Goal: Information Seeking & Learning: Learn about a topic

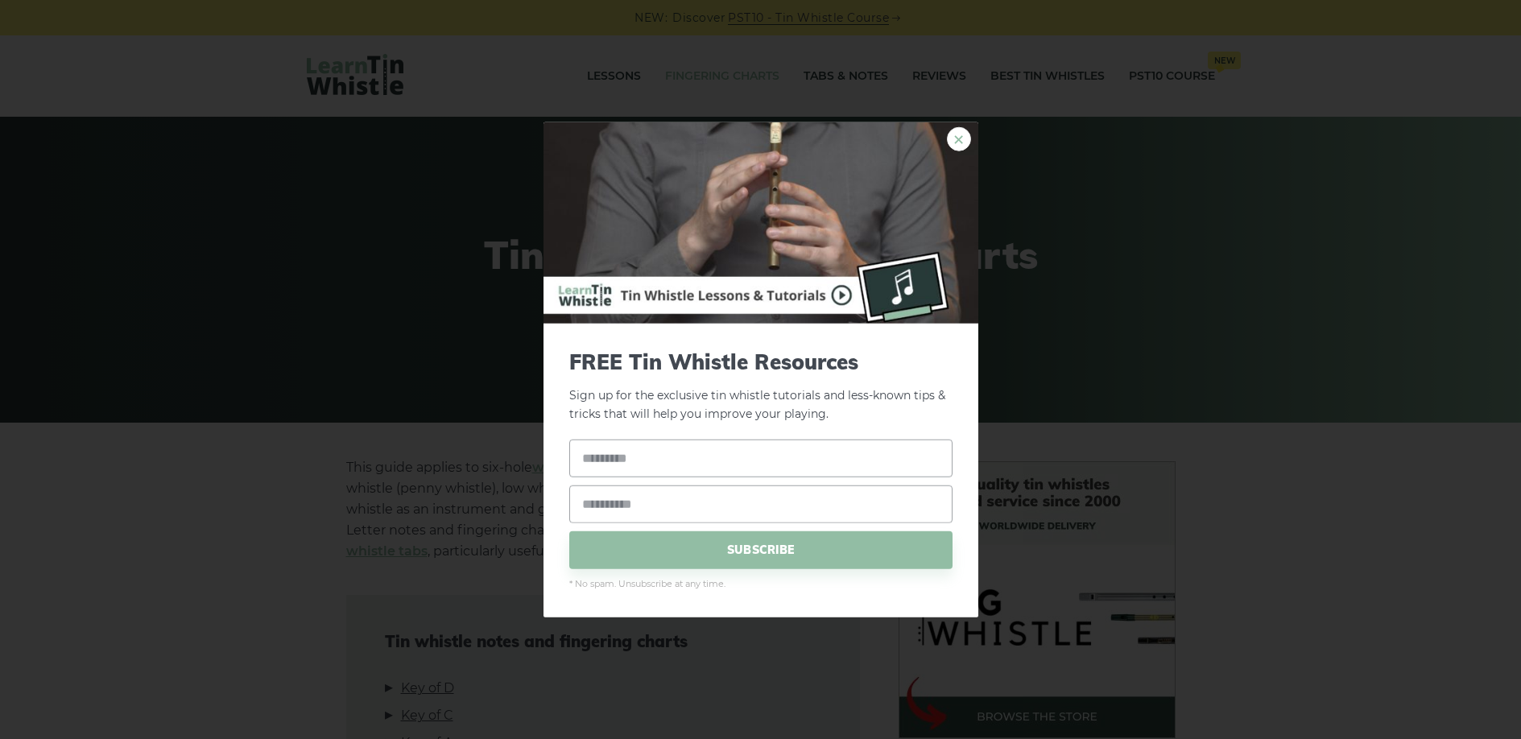
click at [961, 140] on link "×" at bounding box center [959, 139] width 24 height 24
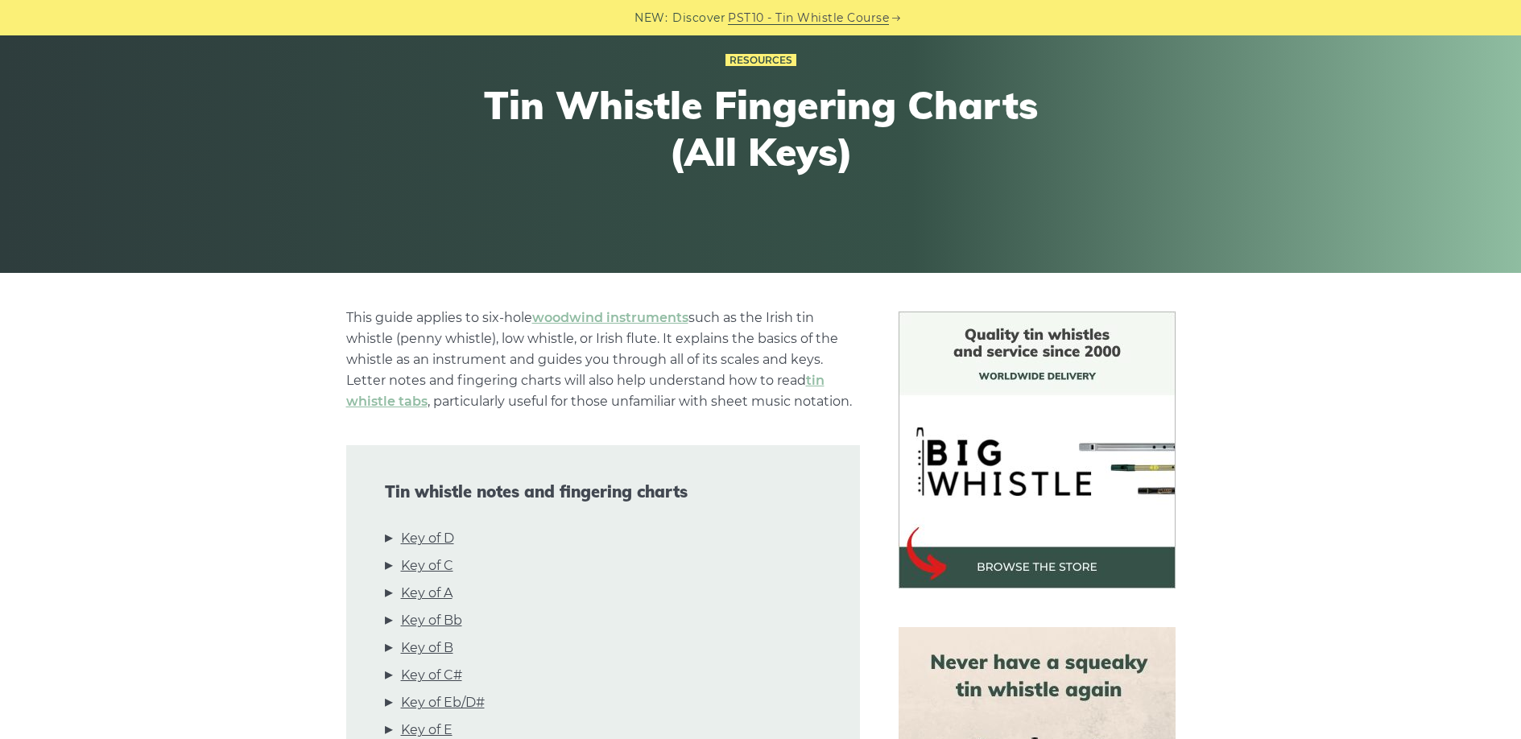
scroll to position [340, 0]
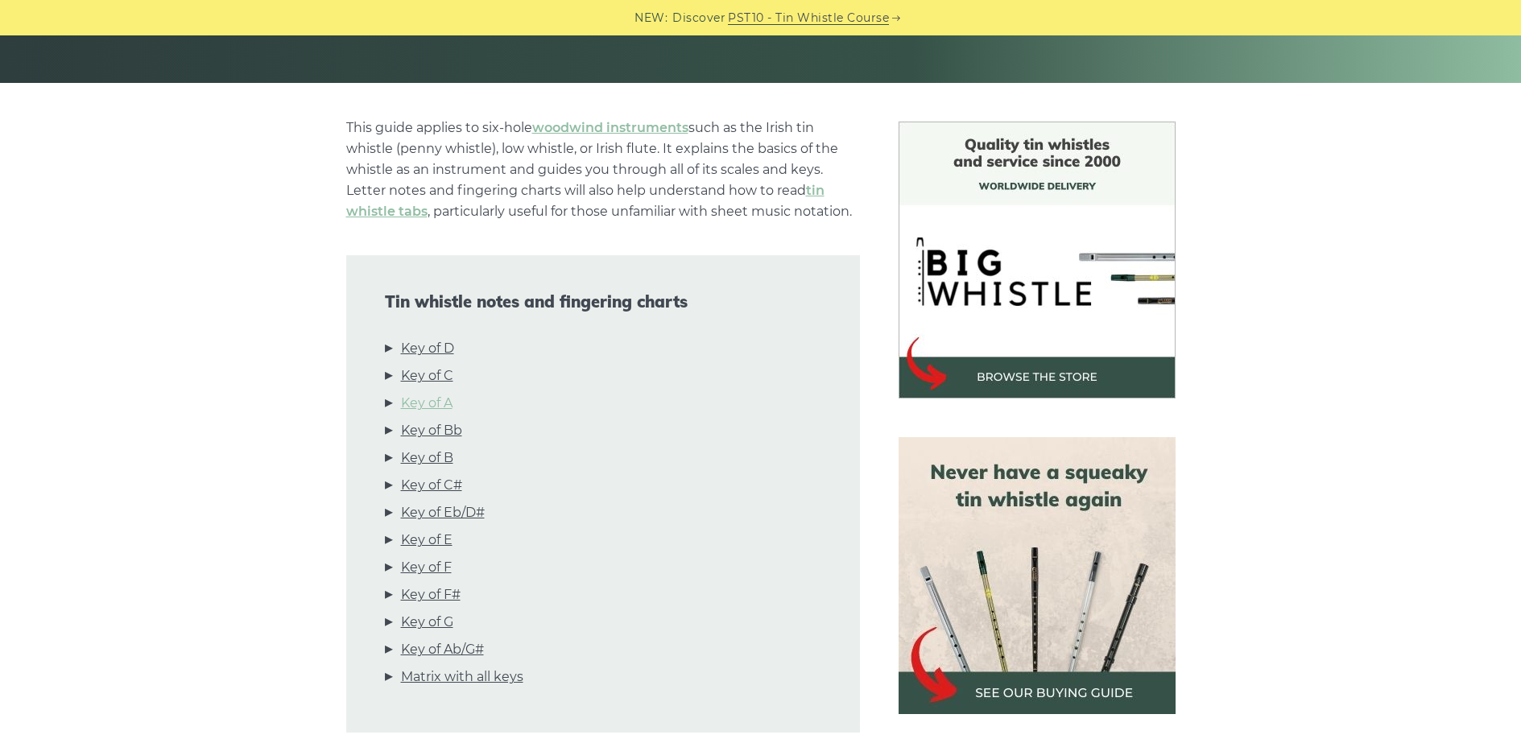
click at [425, 357] on link "Key of D" at bounding box center [427, 348] width 53 height 21
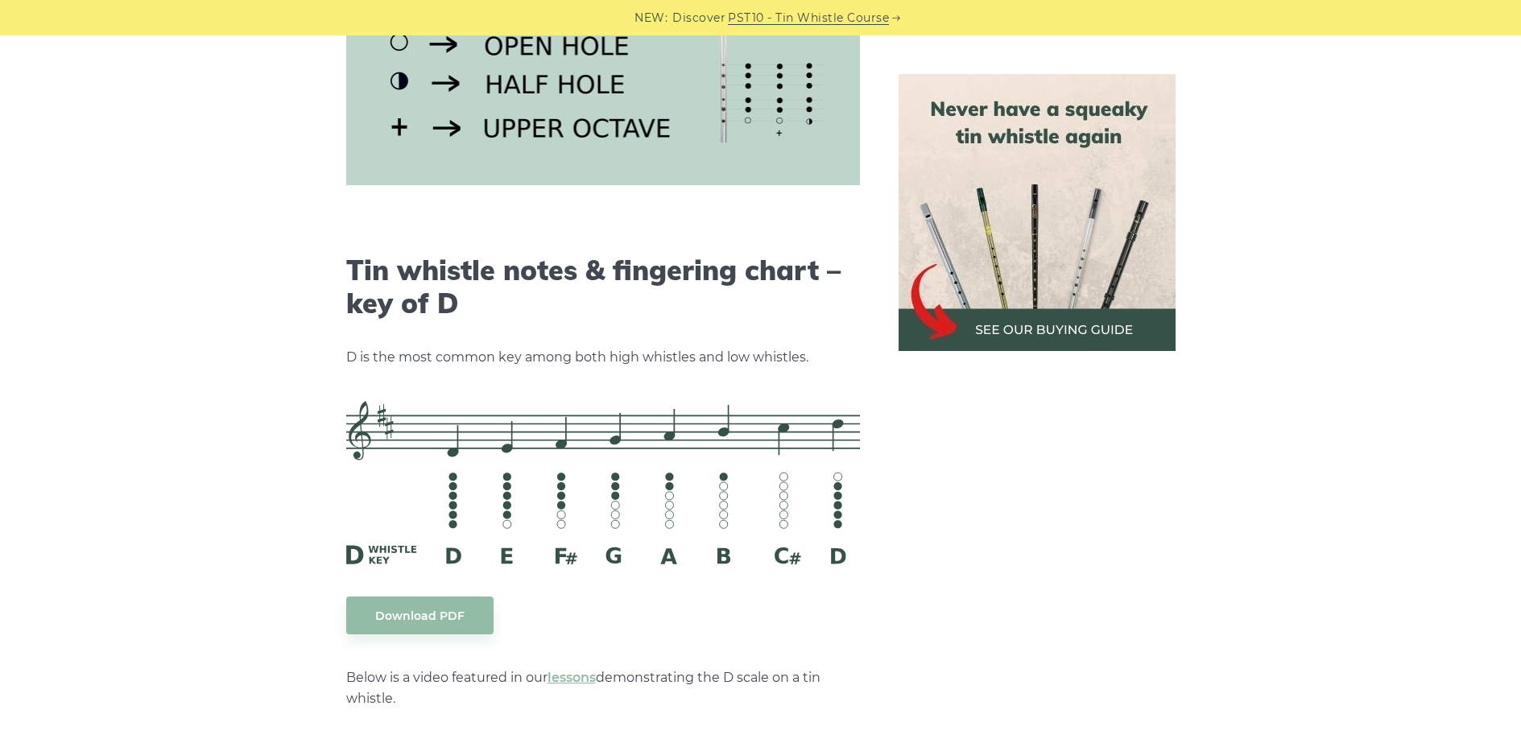
scroll to position [2317, 0]
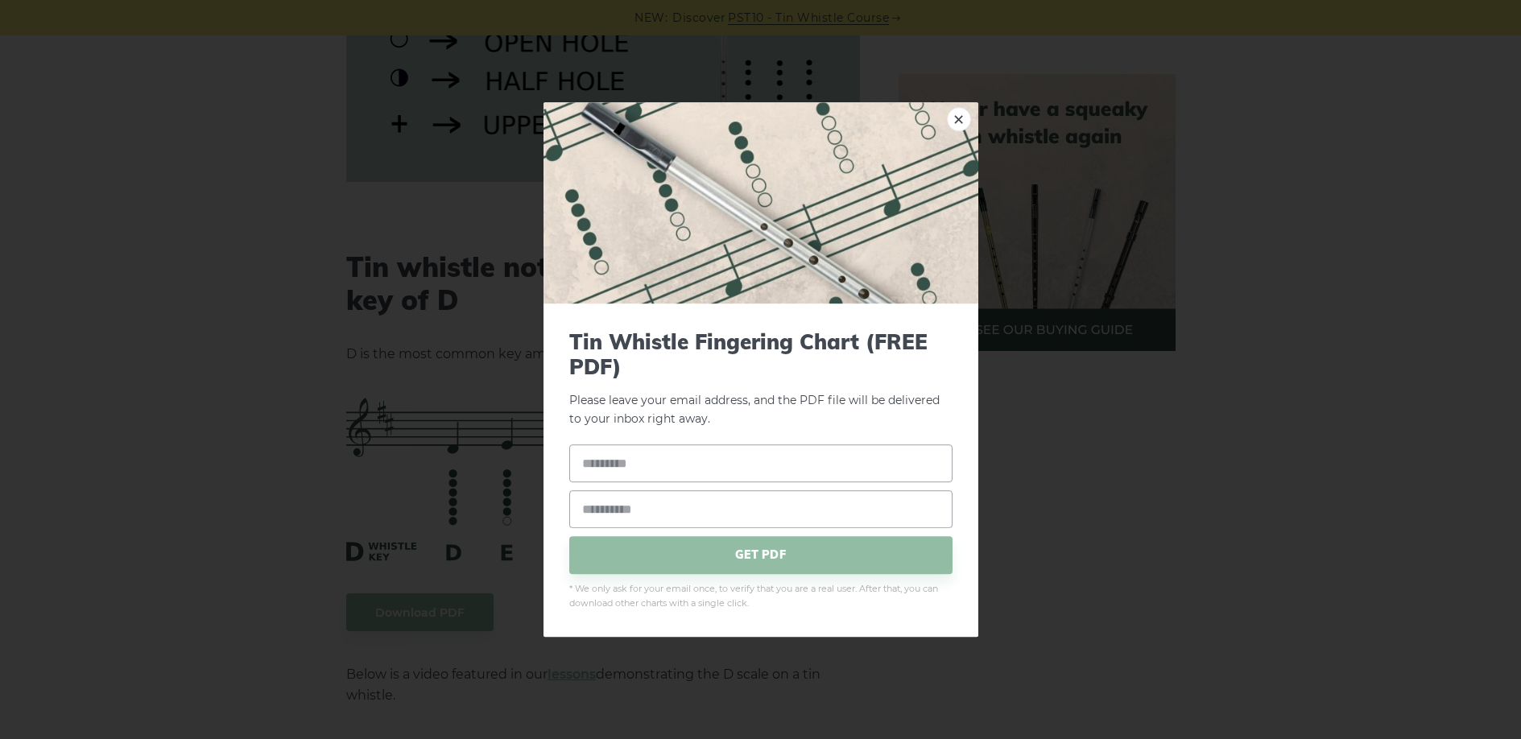
click at [108, 423] on div "× Tin Whistle Fingering Chart (FREE PDF) Please leave your email address, and t…" at bounding box center [760, 369] width 1521 height 739
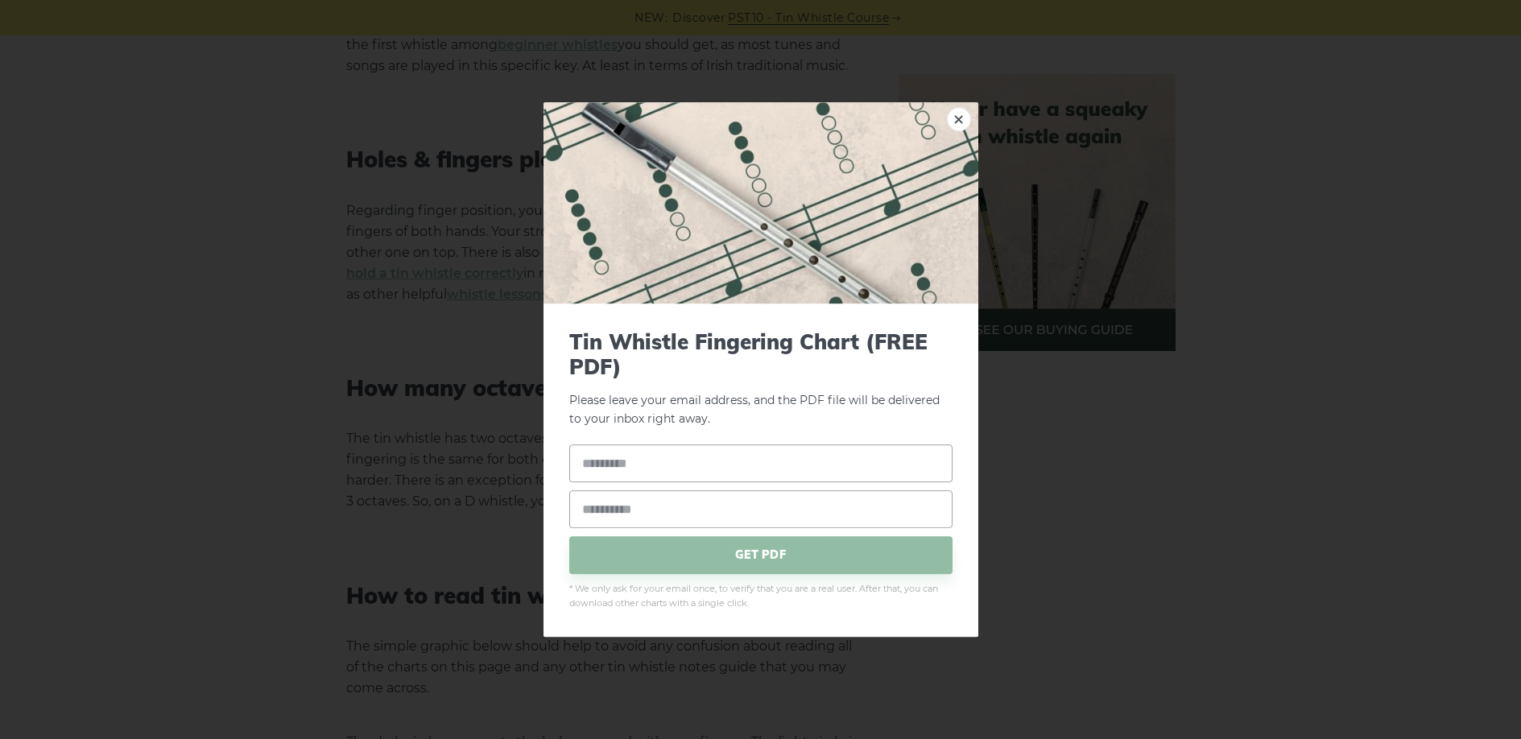
scroll to position [1244, 0]
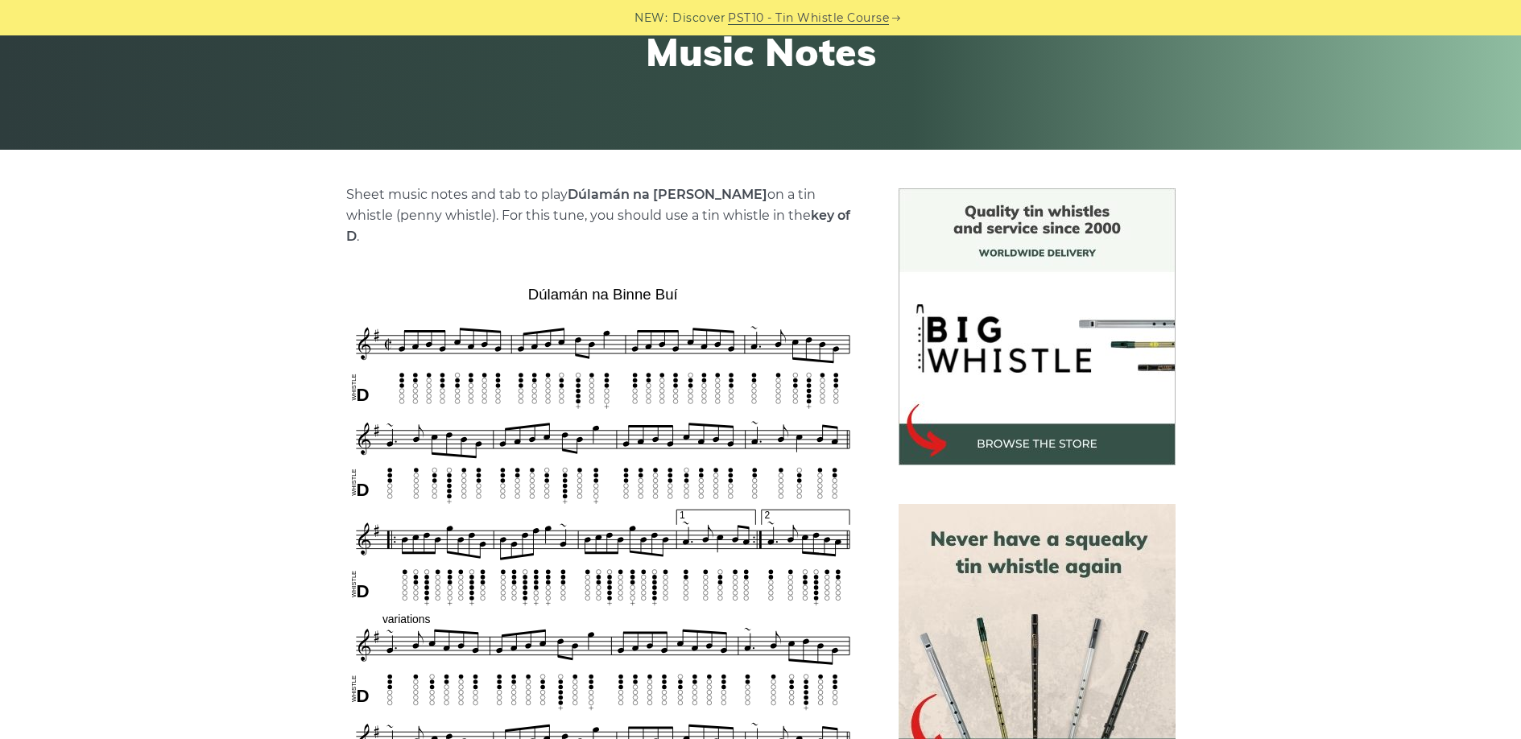
scroll to position [322, 0]
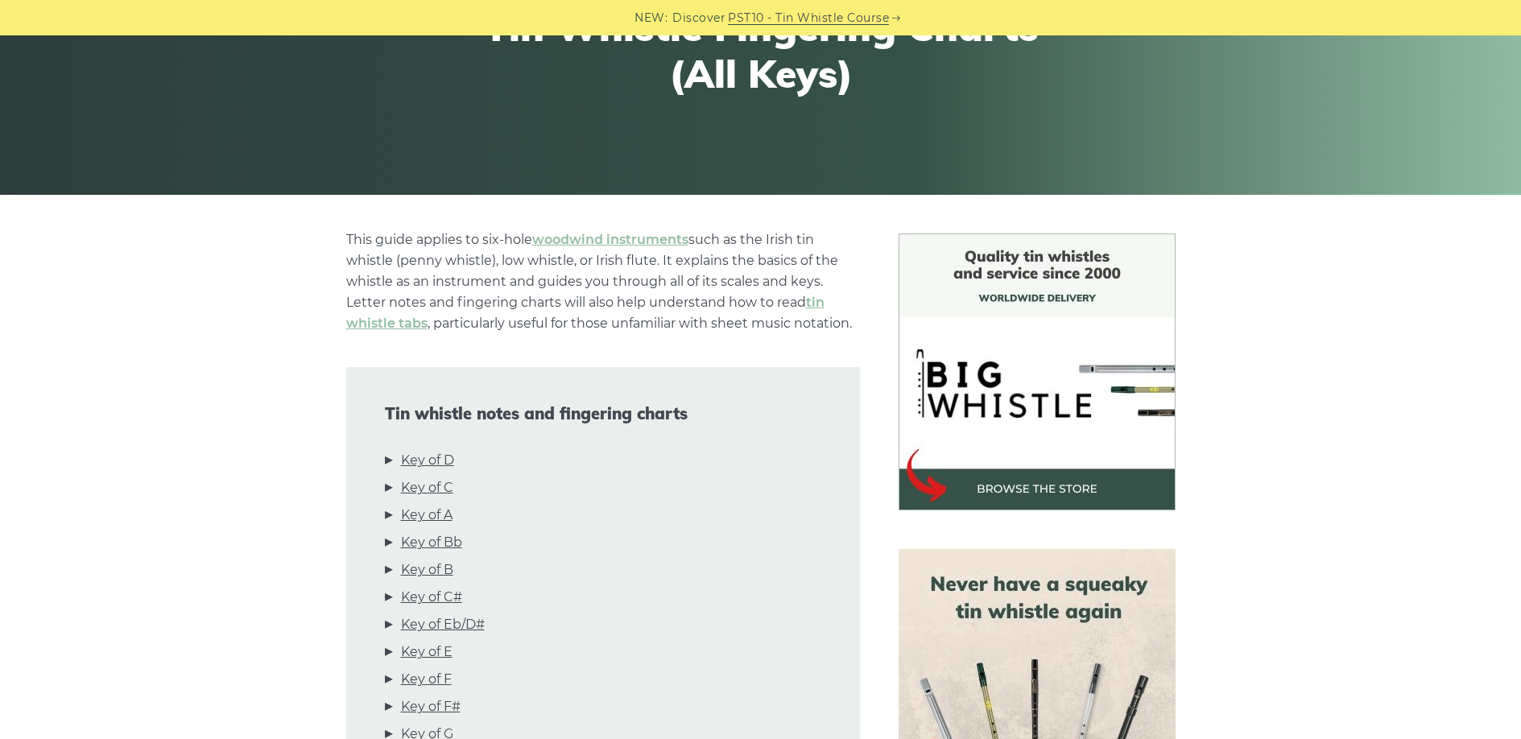
scroll to position [469, 0]
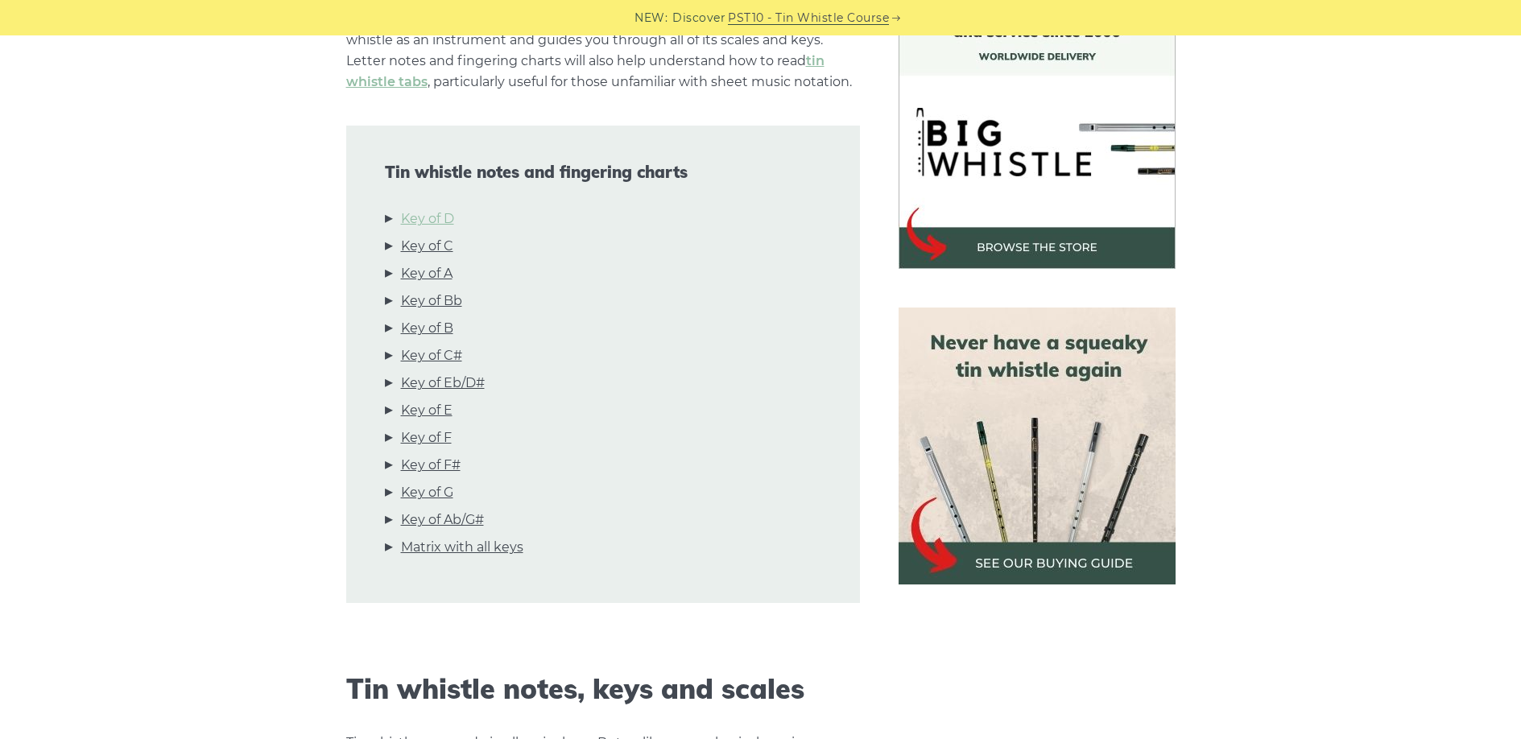
click at [410, 212] on link "Key of D" at bounding box center [427, 219] width 53 height 21
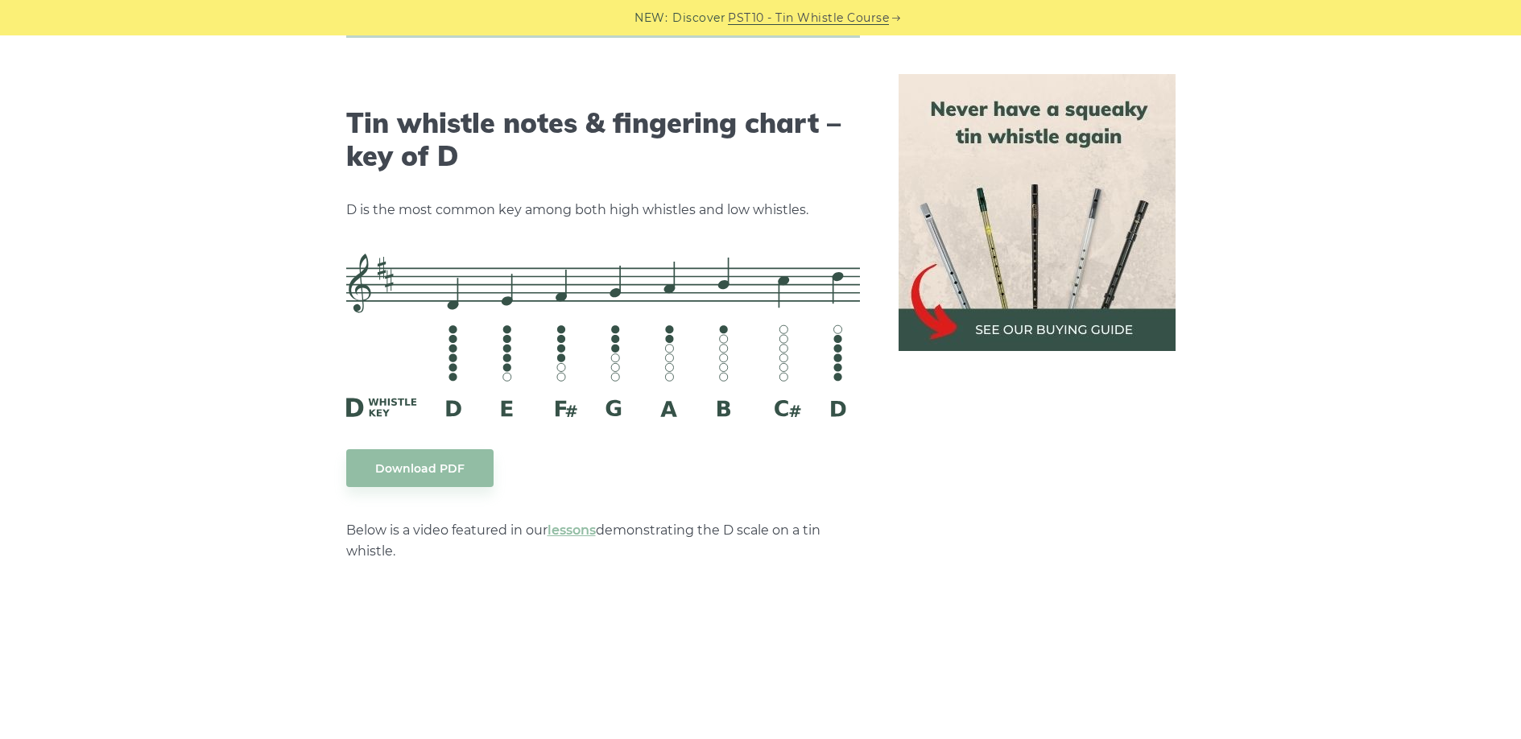
scroll to position [2509, 0]
